Goal: Browse casually

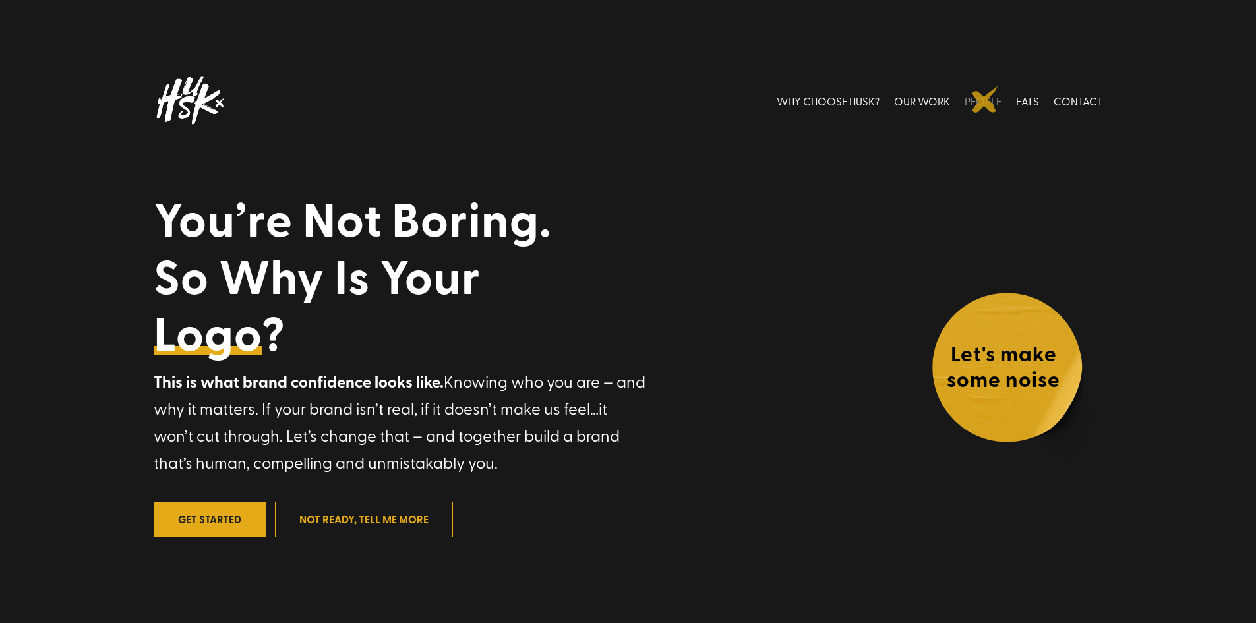
click at [985, 100] on link "PEOPLE" at bounding box center [982, 100] width 37 height 59
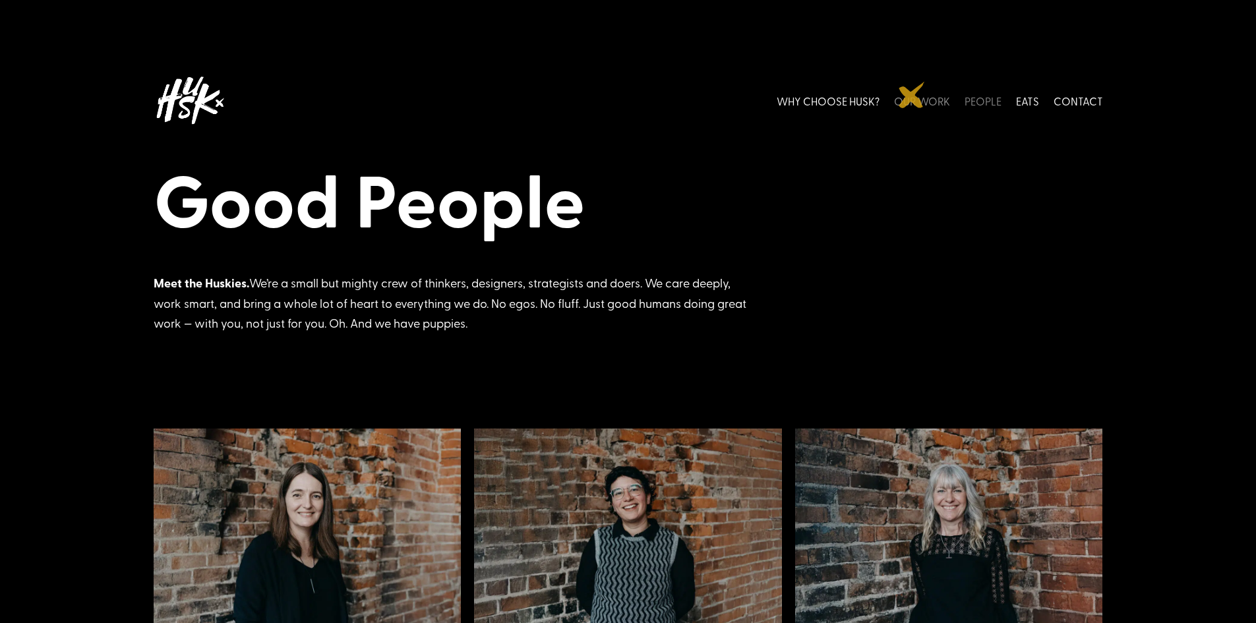
click at [912, 95] on link "OUR WORK" at bounding box center [922, 100] width 56 height 59
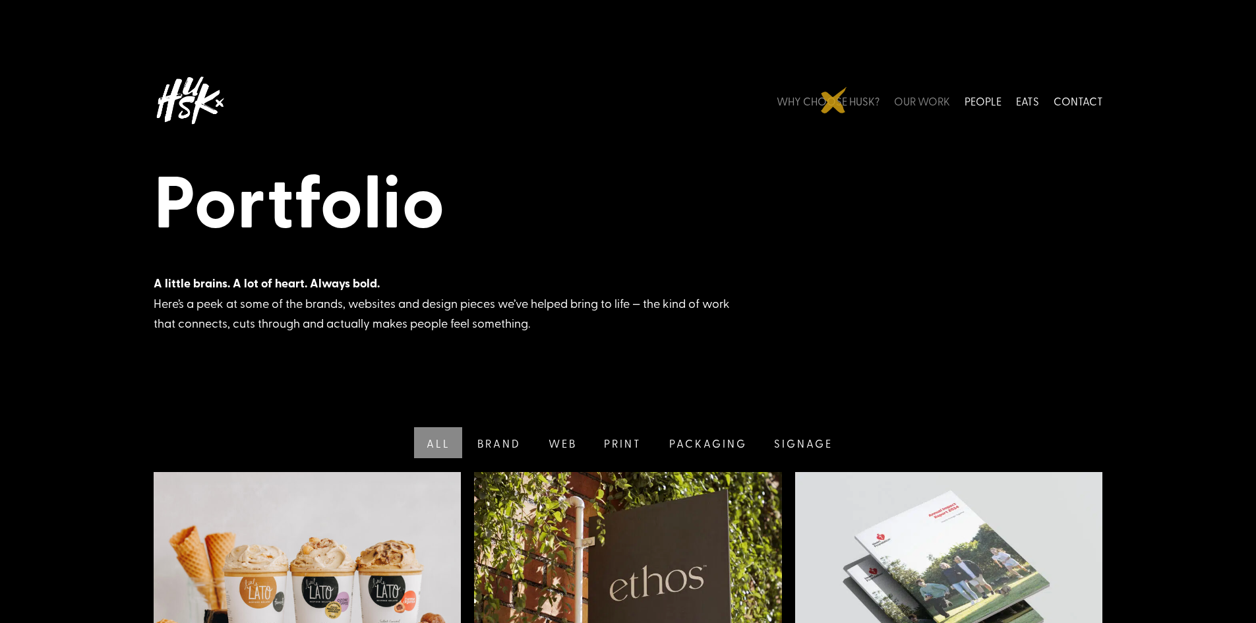
click at [834, 100] on link "WHY CHOOSE HUSK?" at bounding box center [828, 100] width 103 height 59
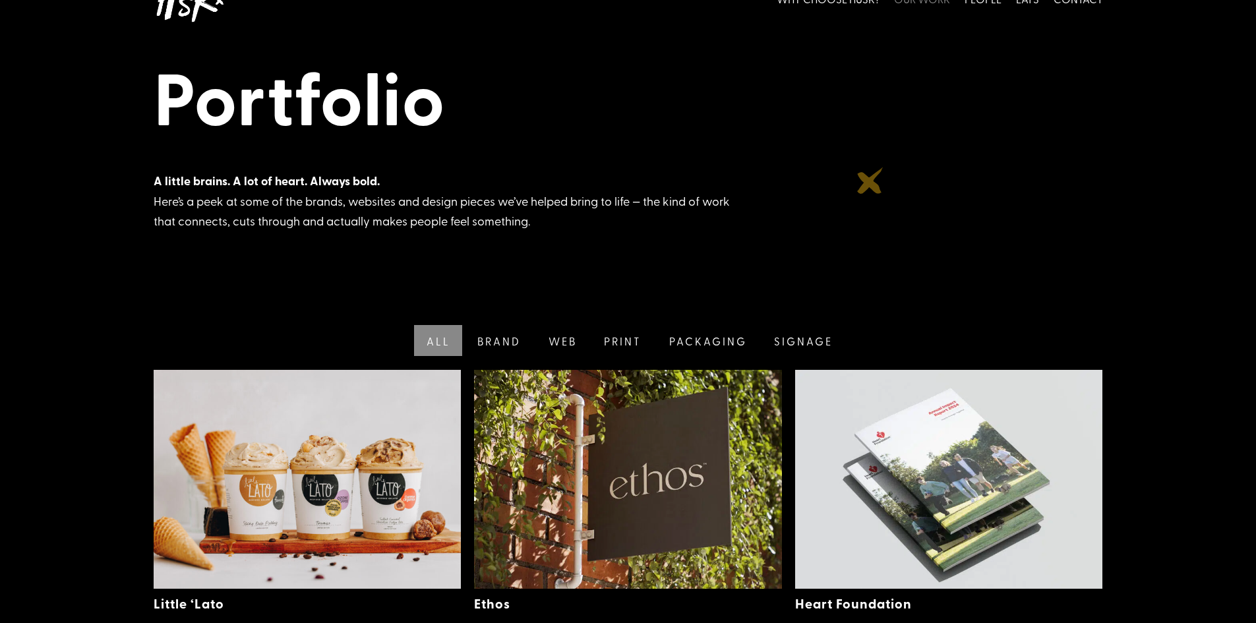
scroll to position [105, 0]
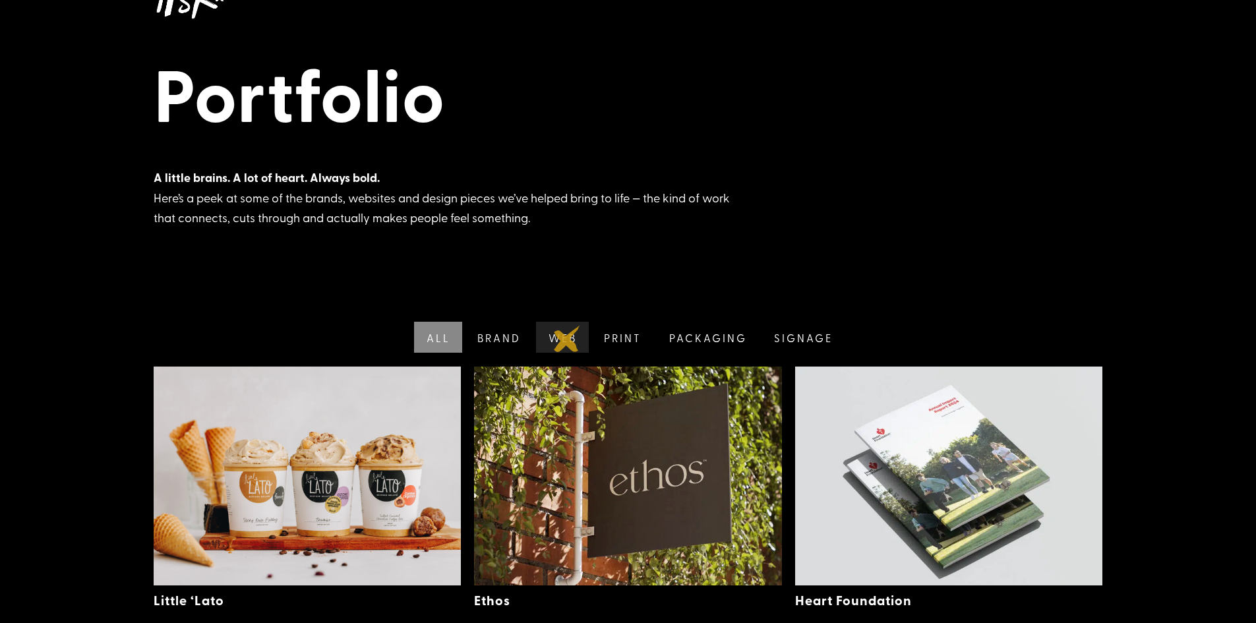
click at [567, 339] on link "Web" at bounding box center [561, 337] width 56 height 31
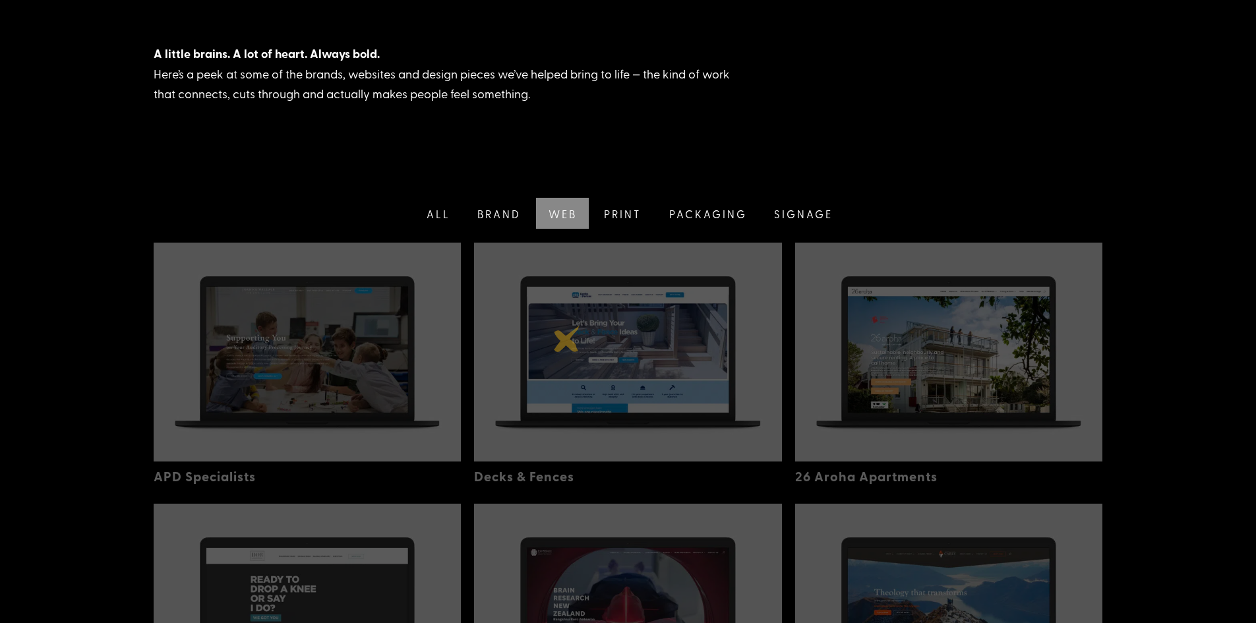
scroll to position [297, 0]
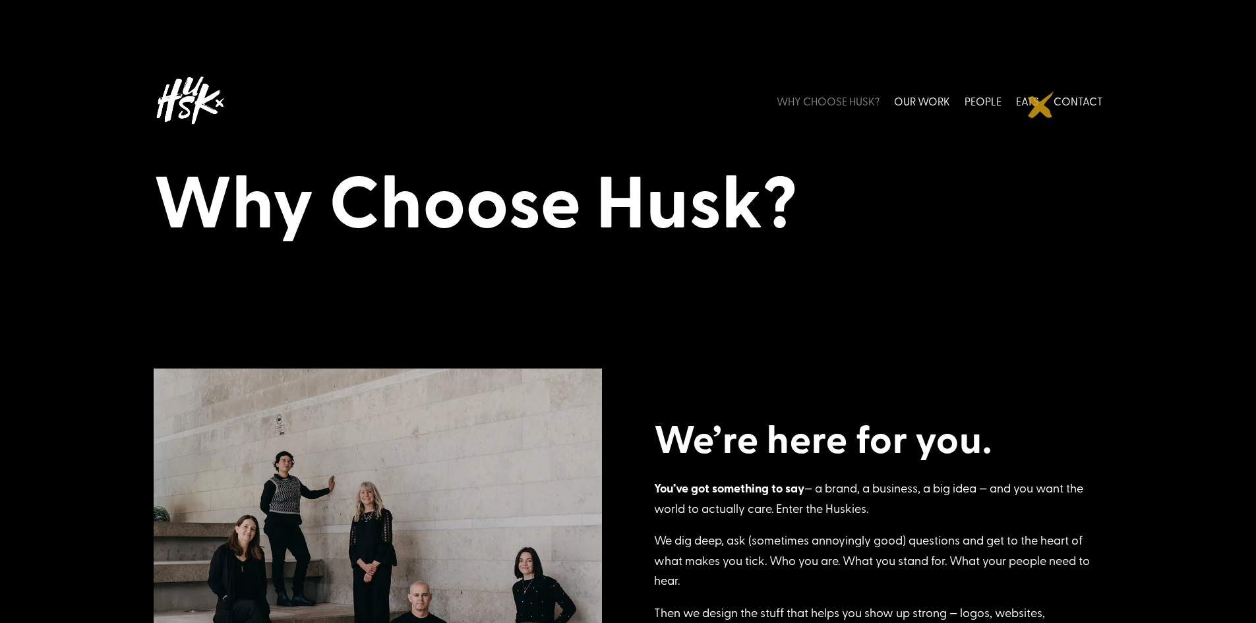
click at [1041, 105] on li "EATS" at bounding box center [1028, 100] width 38 height 59
click at [1034, 102] on link "EATS" at bounding box center [1027, 100] width 23 height 59
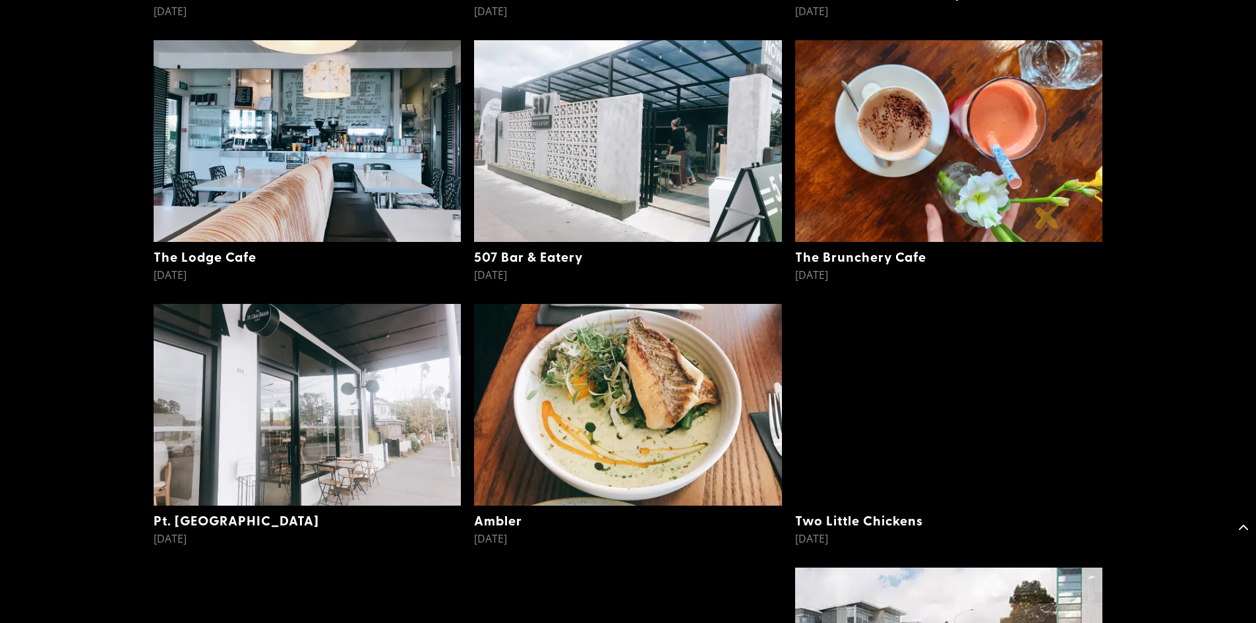
scroll to position [738, 0]
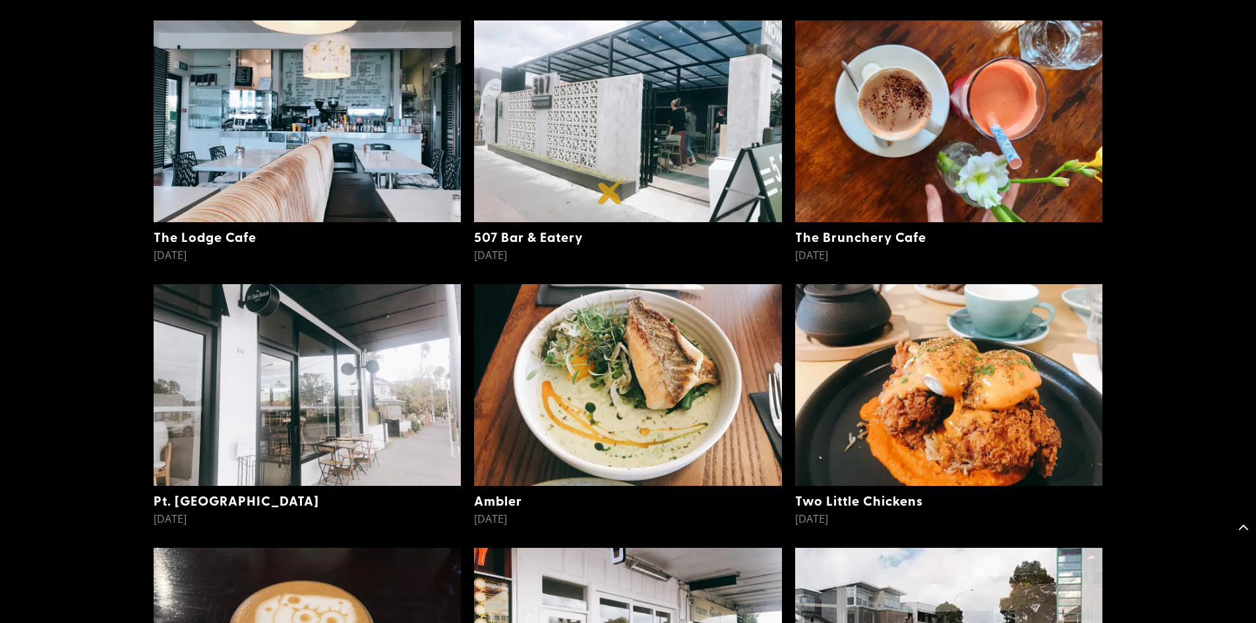
click at [610, 191] on img at bounding box center [628, 121] width 308 height 202
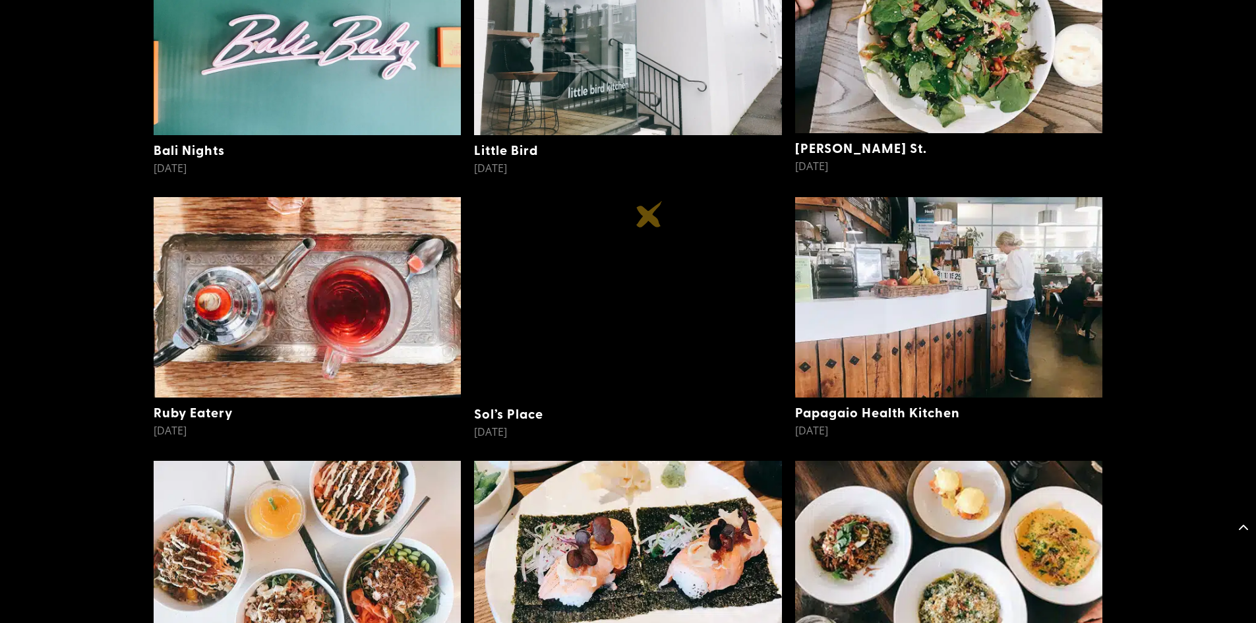
scroll to position [1634, 0]
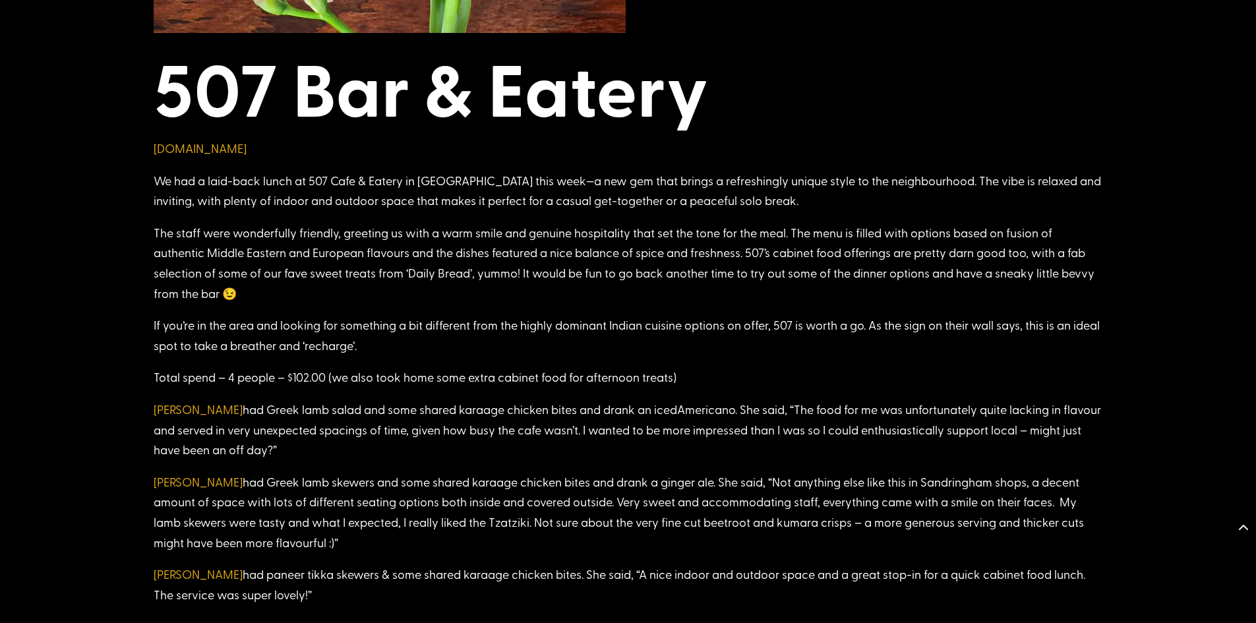
scroll to position [2030, 0]
